Goal: Communication & Community: Participate in discussion

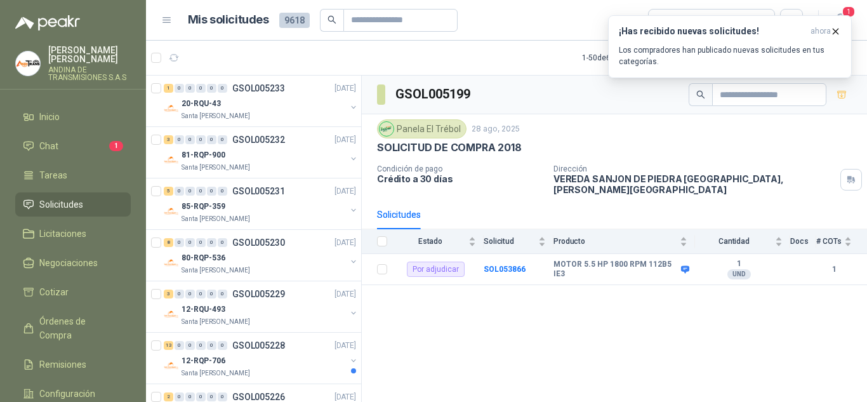
scroll to position [1705, 0]
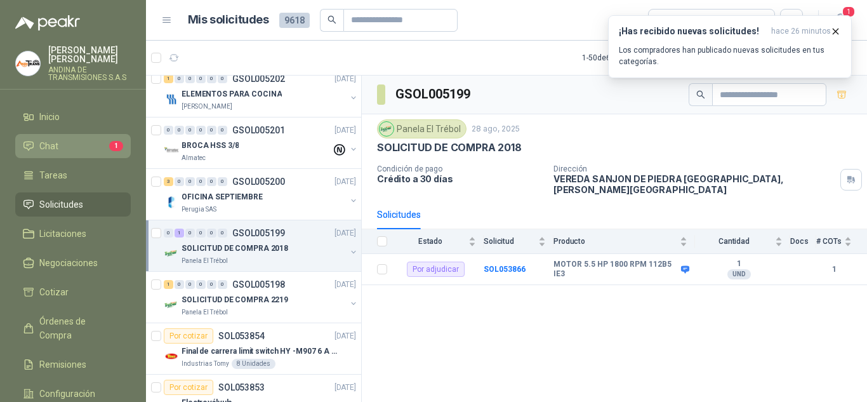
click at [56, 148] on span "Chat" at bounding box center [48, 146] width 19 height 14
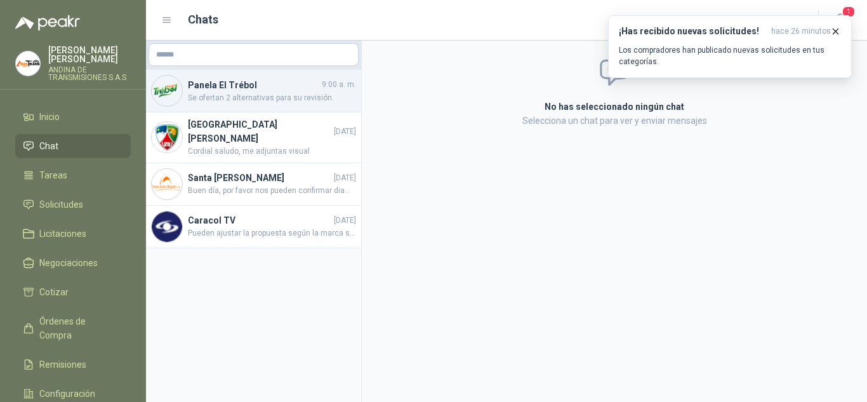
click at [231, 81] on h4 "Panela El Trébol" at bounding box center [253, 85] width 131 height 14
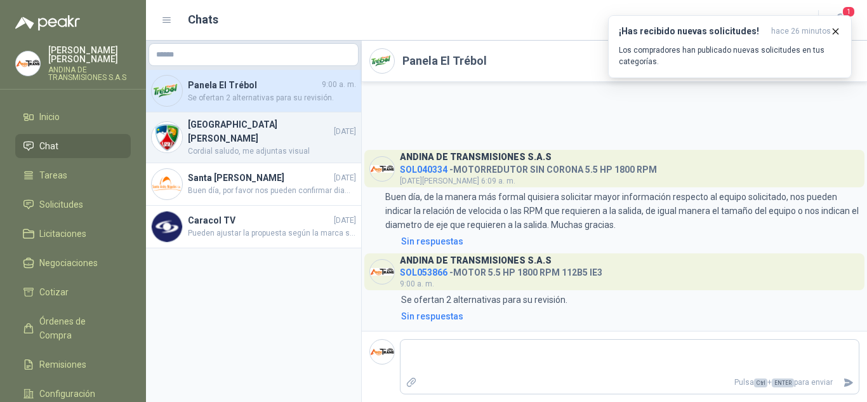
click at [211, 131] on h4 "[GEOGRAPHIC_DATA][PERSON_NAME]" at bounding box center [259, 131] width 143 height 28
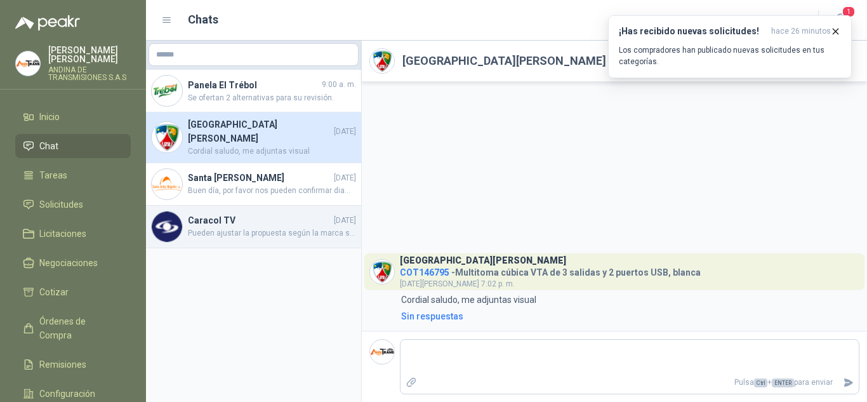
click at [248, 213] on h4 "Caracol TV" at bounding box center [259, 220] width 143 height 14
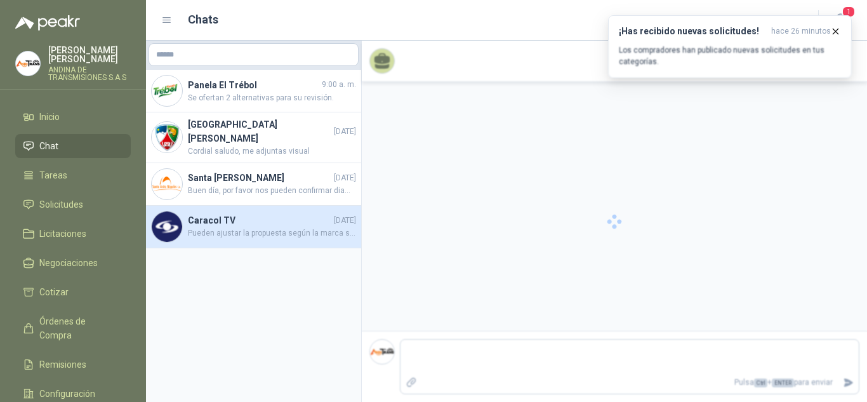
click at [196, 217] on h4 "Caracol TV" at bounding box center [259, 220] width 143 height 14
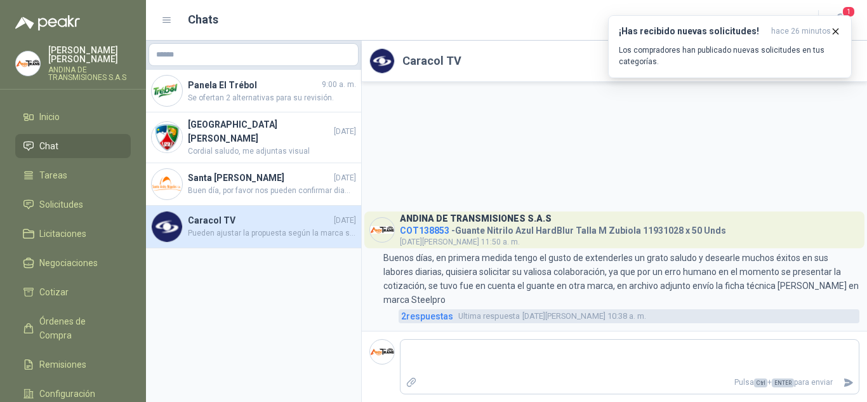
click at [424, 315] on span "2 respuesta s" at bounding box center [427, 316] width 52 height 14
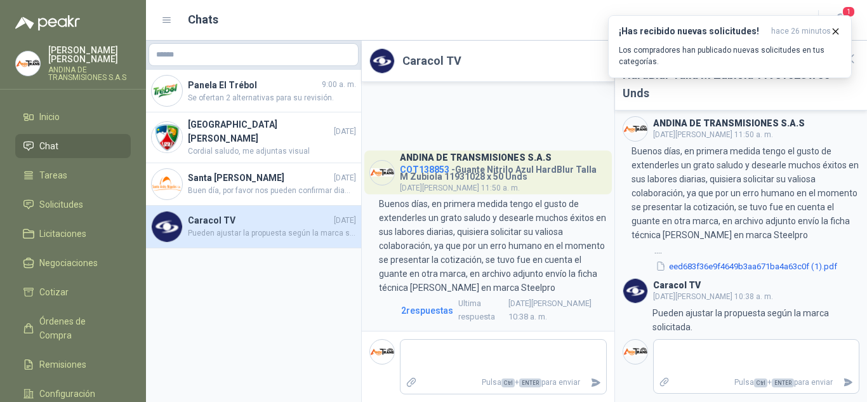
scroll to position [6, 0]
click at [724, 268] on button "eed683f36e9f4649b3aa671ba4a63c0f (1).pdf" at bounding box center [746, 266] width 184 height 13
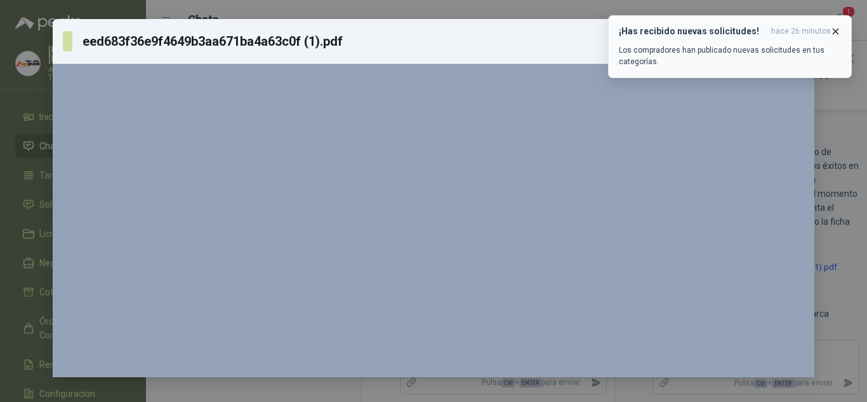
click at [834, 30] on icon "button" at bounding box center [835, 31] width 11 height 11
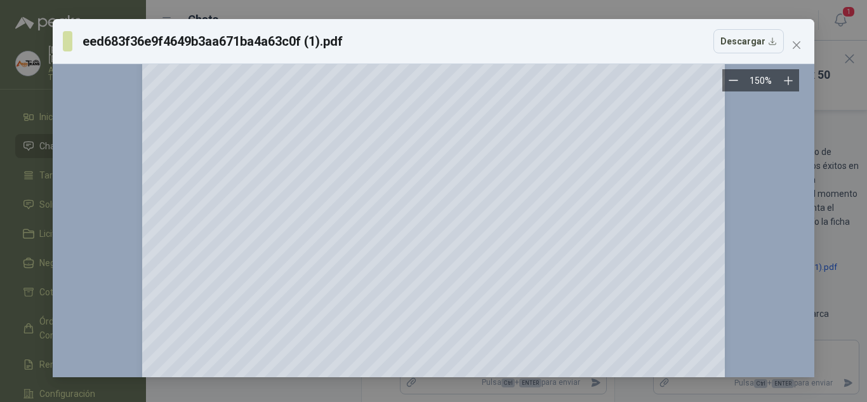
scroll to position [0, 0]
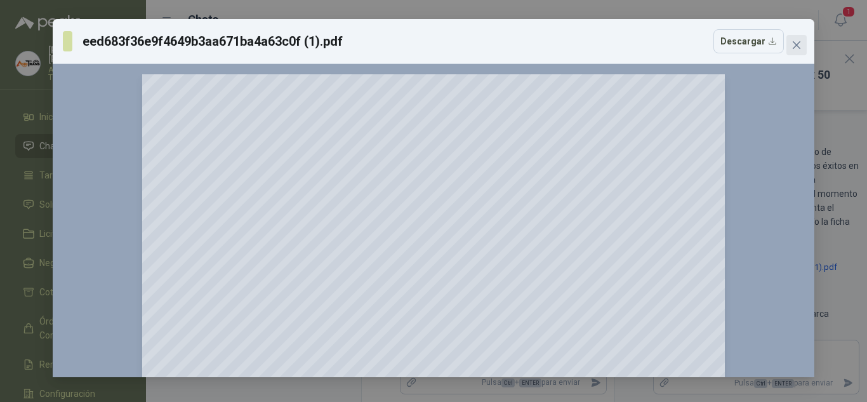
click at [799, 45] on icon "close" at bounding box center [796, 45] width 10 height 10
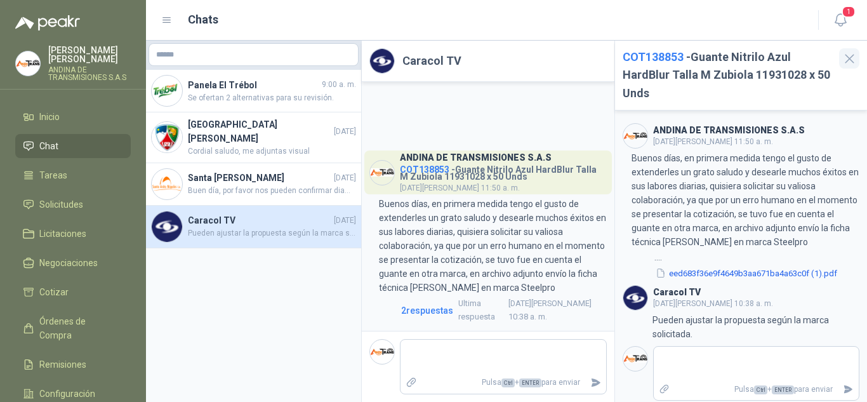
click at [851, 64] on icon "button" at bounding box center [849, 59] width 16 height 16
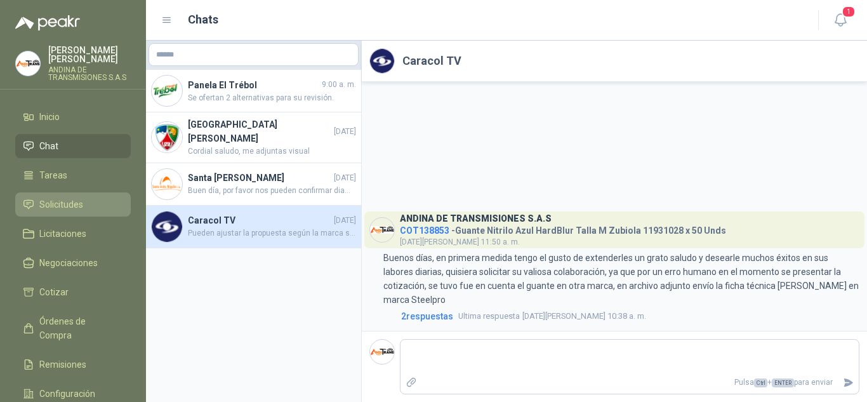
click at [76, 208] on span "Solicitudes" at bounding box center [61, 204] width 44 height 14
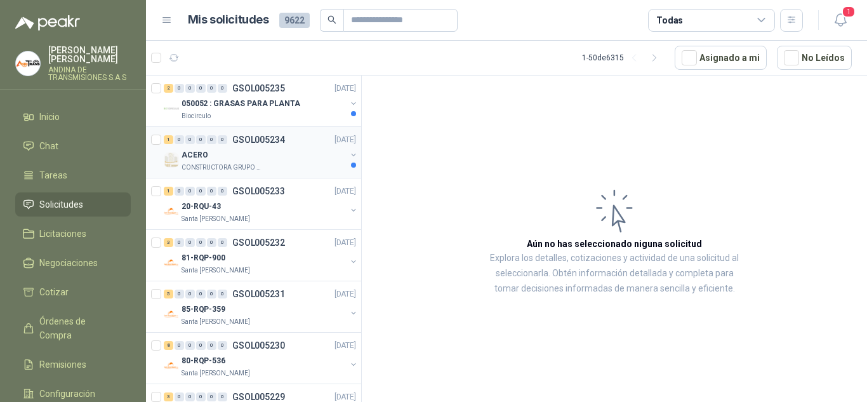
click at [274, 164] on div "CONSTRUCTORA GRUPO FIP" at bounding box center [263, 167] width 164 height 10
